Goal: Communication & Community: Answer question/provide support

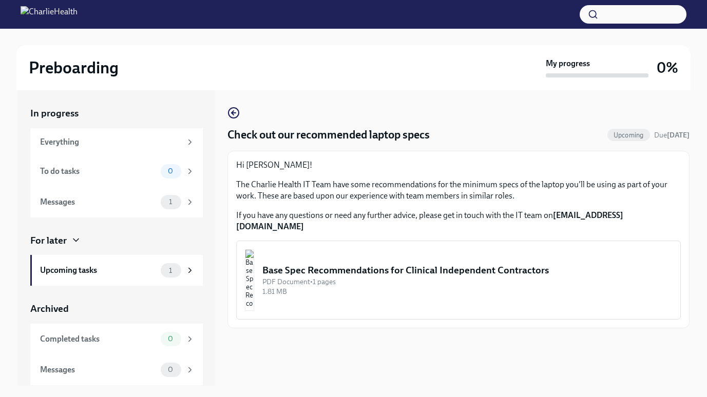
click at [254, 268] on img "button" at bounding box center [249, 280] width 9 height 62
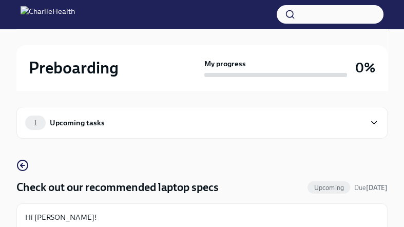
drag, startPoint x: 503, startPoint y: 20, endPoint x: 262, endPoint y: 109, distance: 257.7
click at [262, 109] on div "1 Upcoming tasks" at bounding box center [201, 123] width 371 height 32
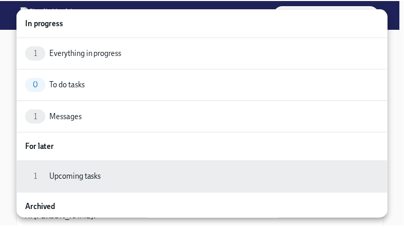
scroll to position [65, 0]
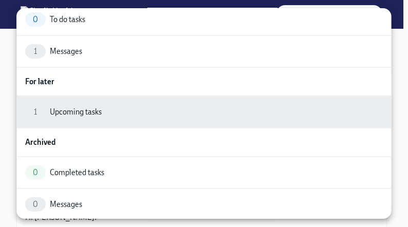
click at [395, 49] on div at bounding box center [204, 113] width 408 height 227
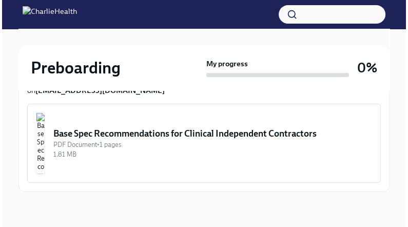
scroll to position [185, 0]
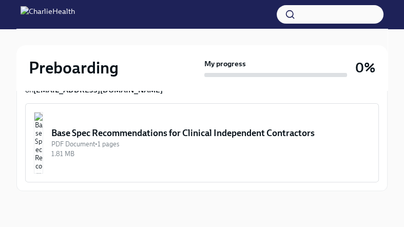
click at [43, 139] on img "button" at bounding box center [38, 143] width 9 height 62
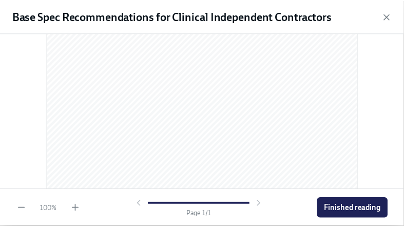
scroll to position [267, 0]
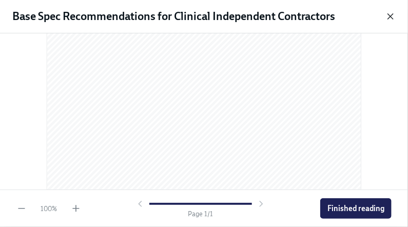
click at [387, 18] on icon "button" at bounding box center [390, 16] width 10 height 10
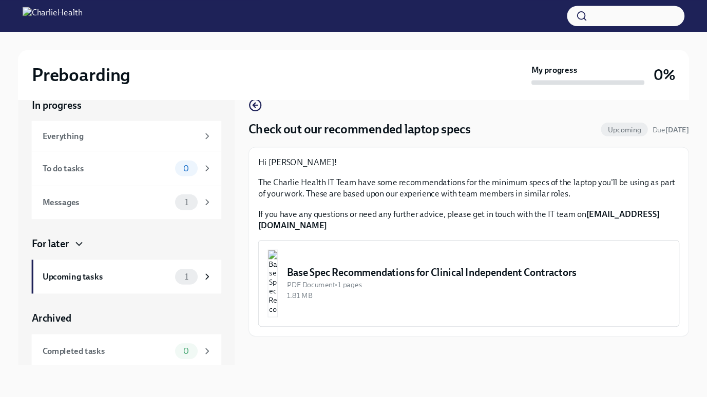
scroll to position [17, 0]
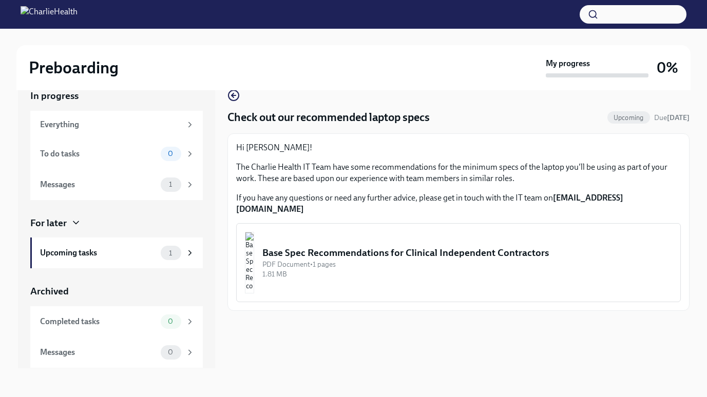
drag, startPoint x: 394, startPoint y: 0, endPoint x: 323, endPoint y: 152, distance: 167.8
click at [323, 151] on p "Hi [PERSON_NAME]!" at bounding box center [458, 147] width 444 height 11
click at [119, 190] on div "Messages 1" at bounding box center [117, 185] width 154 height 14
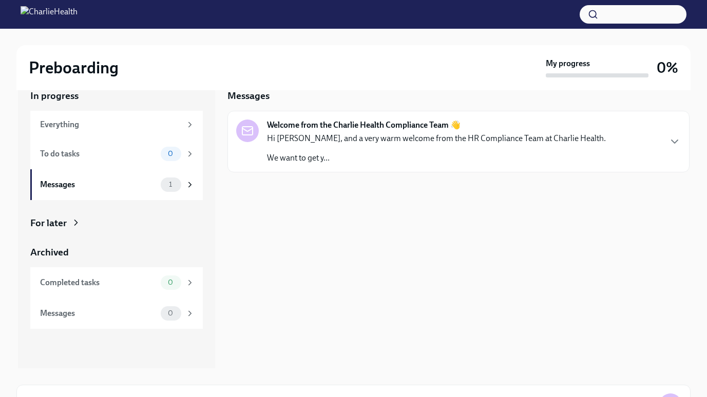
click at [389, 148] on div "Hi [PERSON_NAME], and a very warm welcome from the HR Compliance Team at Charli…" at bounding box center [436, 148] width 339 height 31
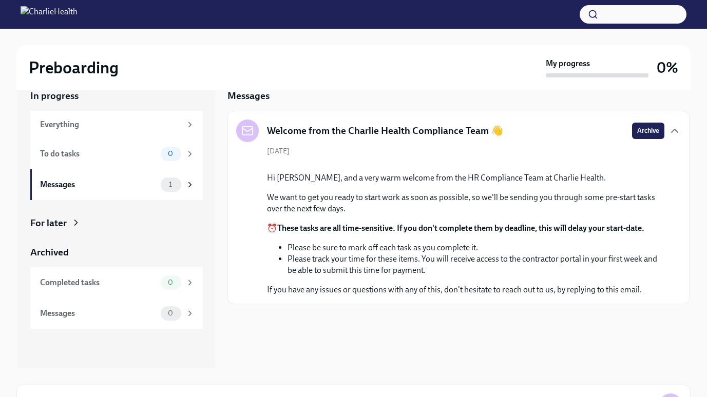
scroll to position [48, 0]
click at [123, 284] on div "Completed tasks" at bounding box center [98, 282] width 117 height 11
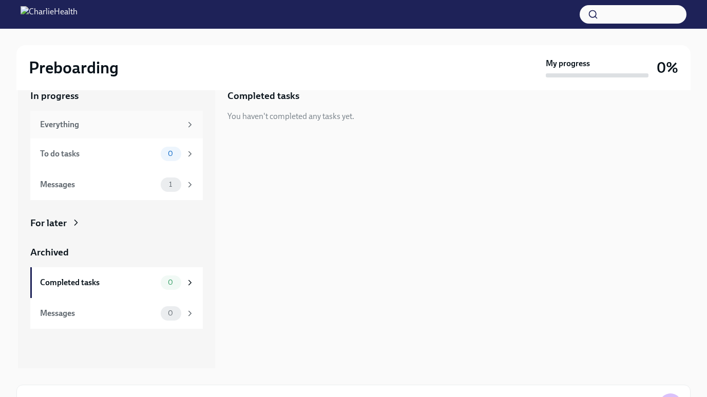
click at [109, 128] on div "Everything" at bounding box center [110, 124] width 141 height 11
